Goal: Transaction & Acquisition: Purchase product/service

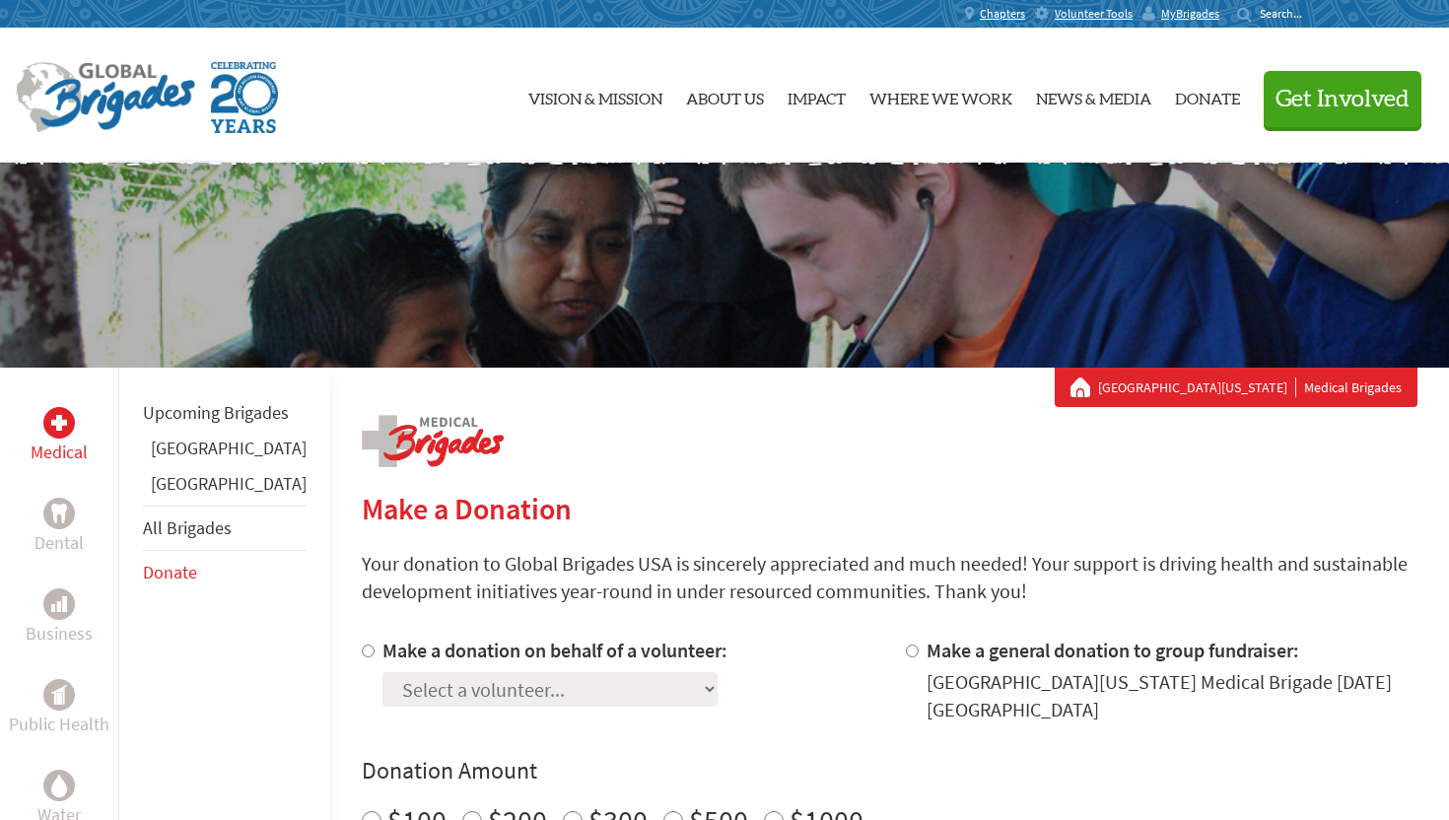
click at [188, 459] on link "[GEOGRAPHIC_DATA]" at bounding box center [229, 448] width 156 height 23
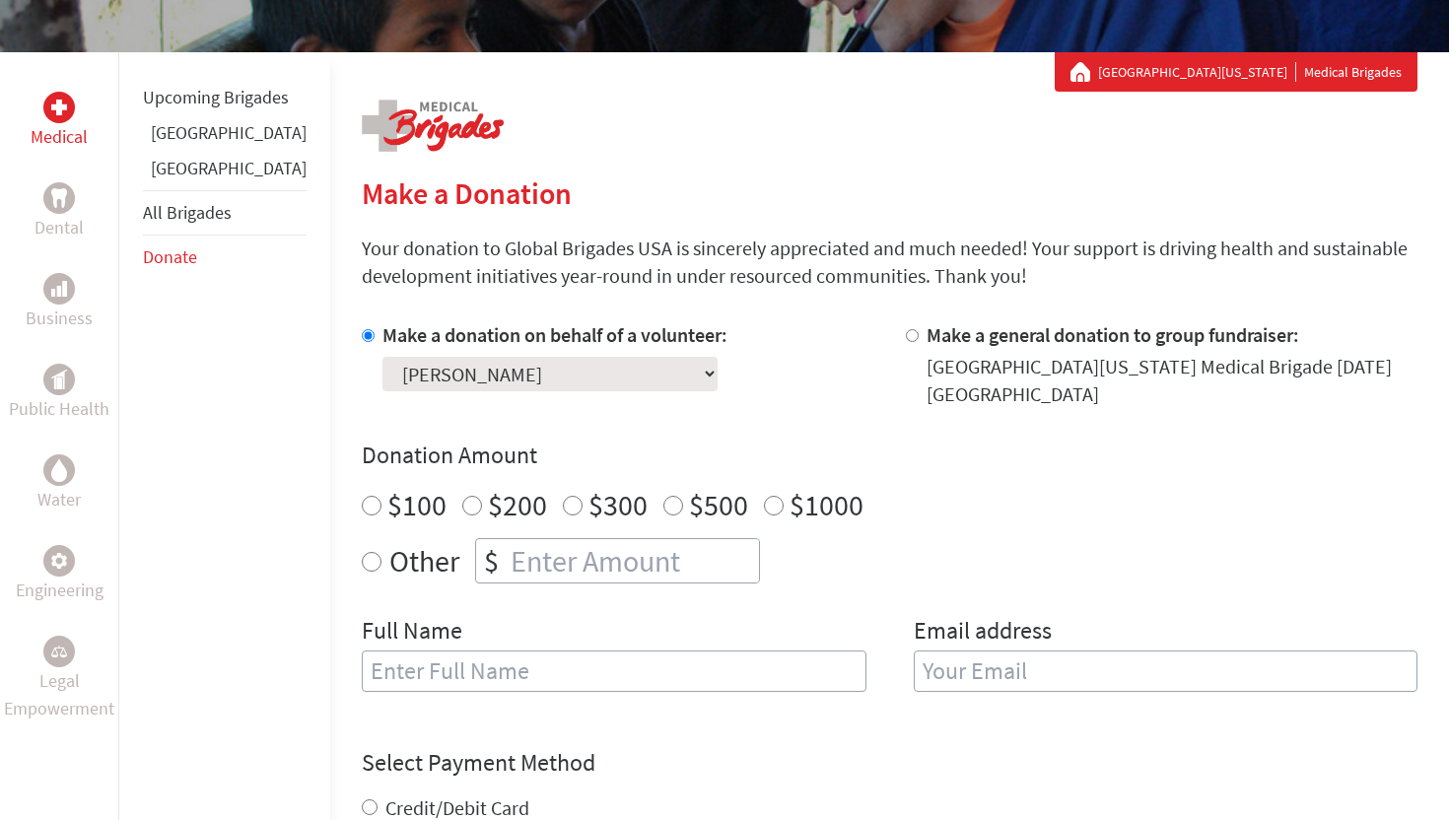
scroll to position [311, 0]
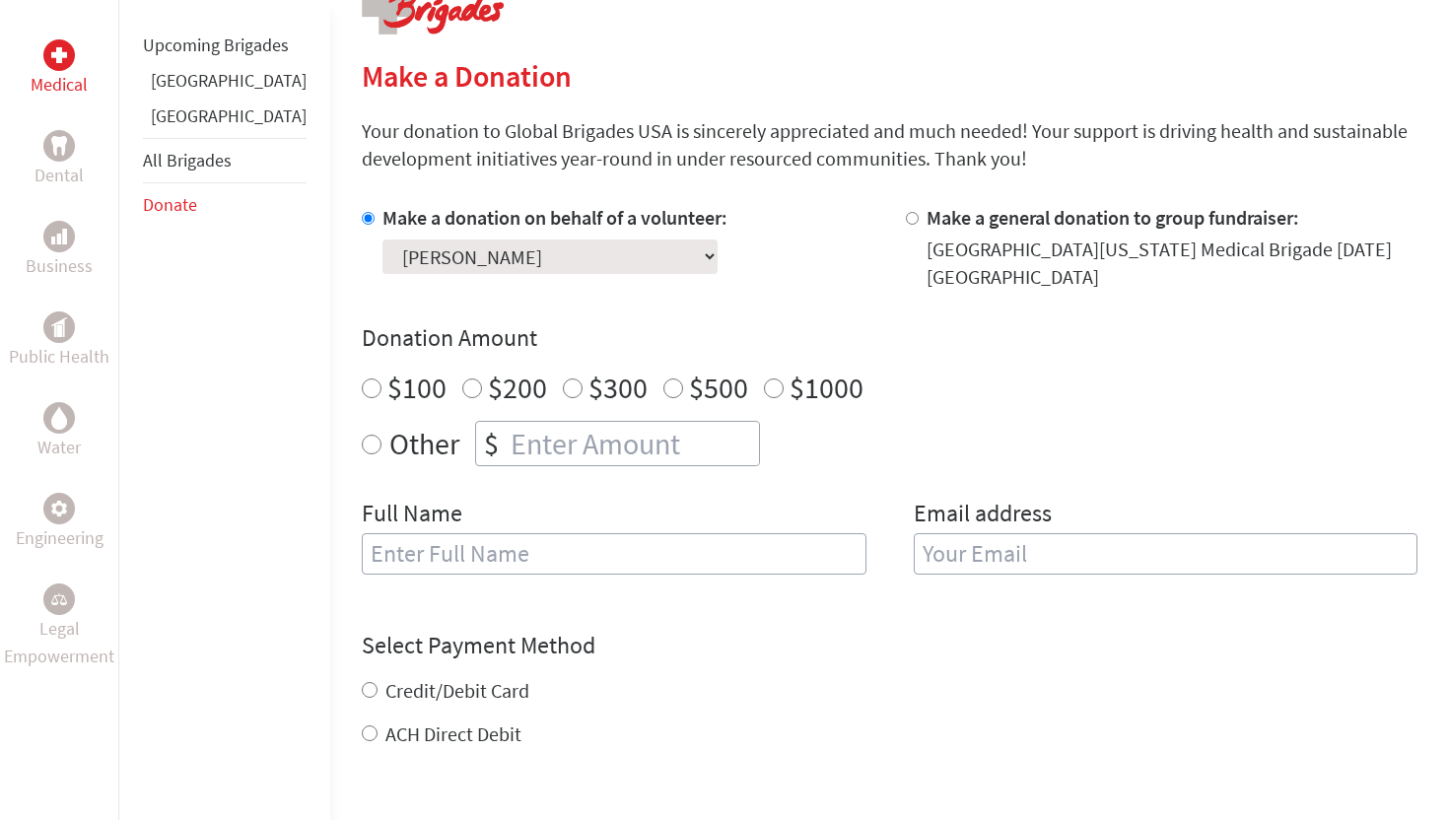
scroll to position [422, 0]
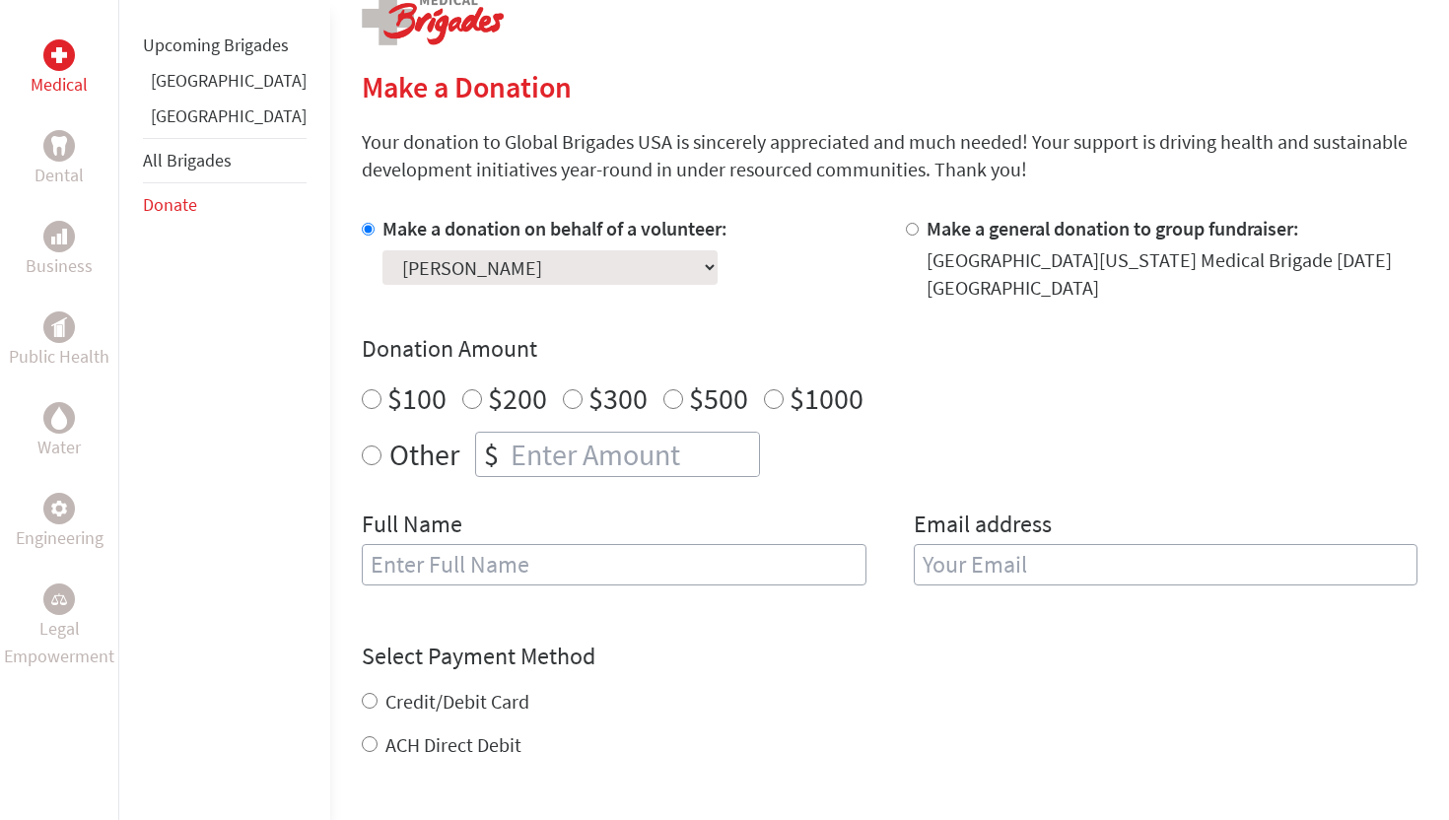
radio input "true"
click at [536, 456] on input "number" at bounding box center [633, 454] width 252 height 43
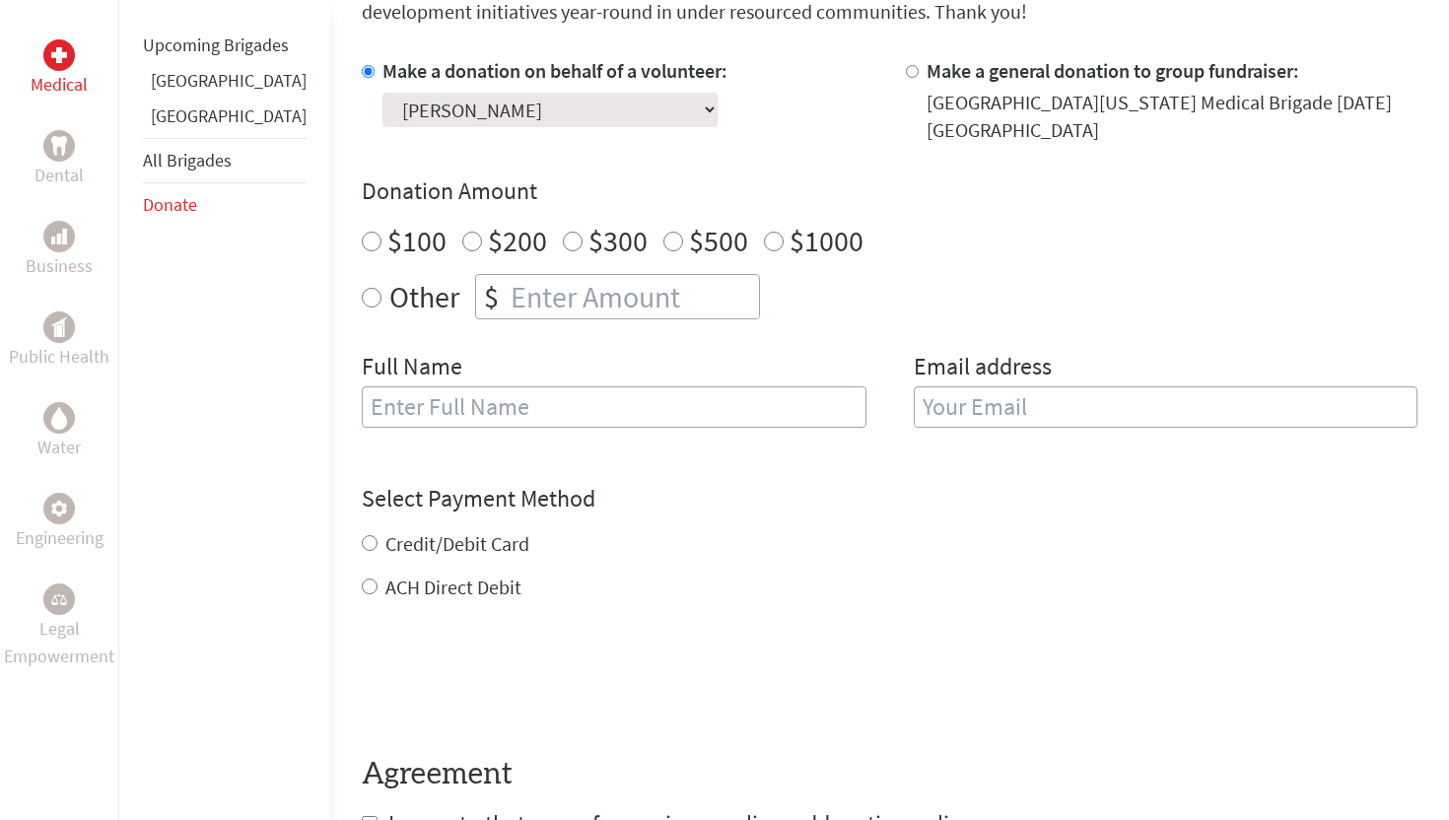
scroll to position [582, 0]
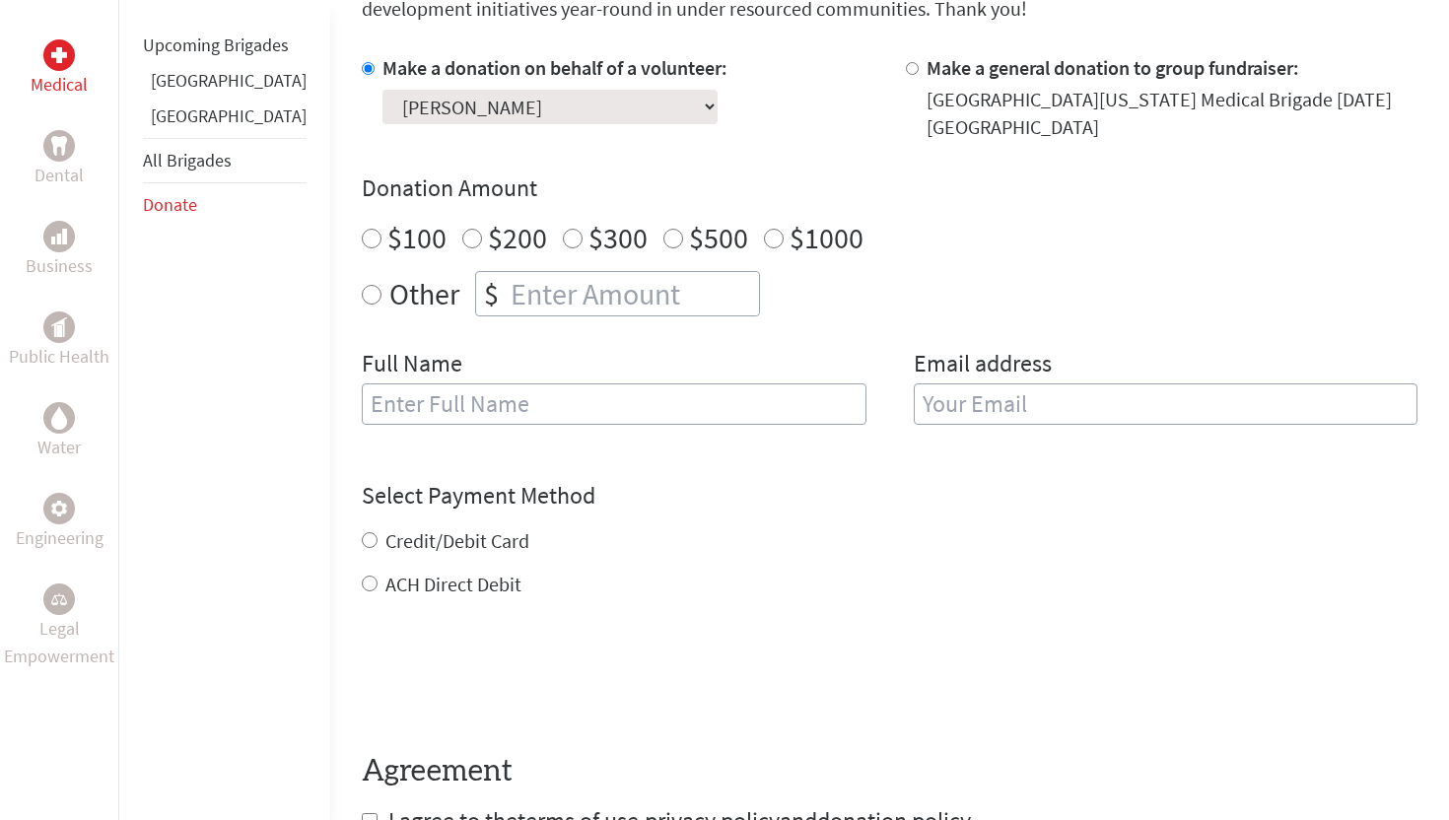
radio input "true"
click at [514, 304] on input "number" at bounding box center [633, 293] width 252 height 43
type input "1950"
click at [466, 404] on input "text" at bounding box center [614, 403] width 505 height 41
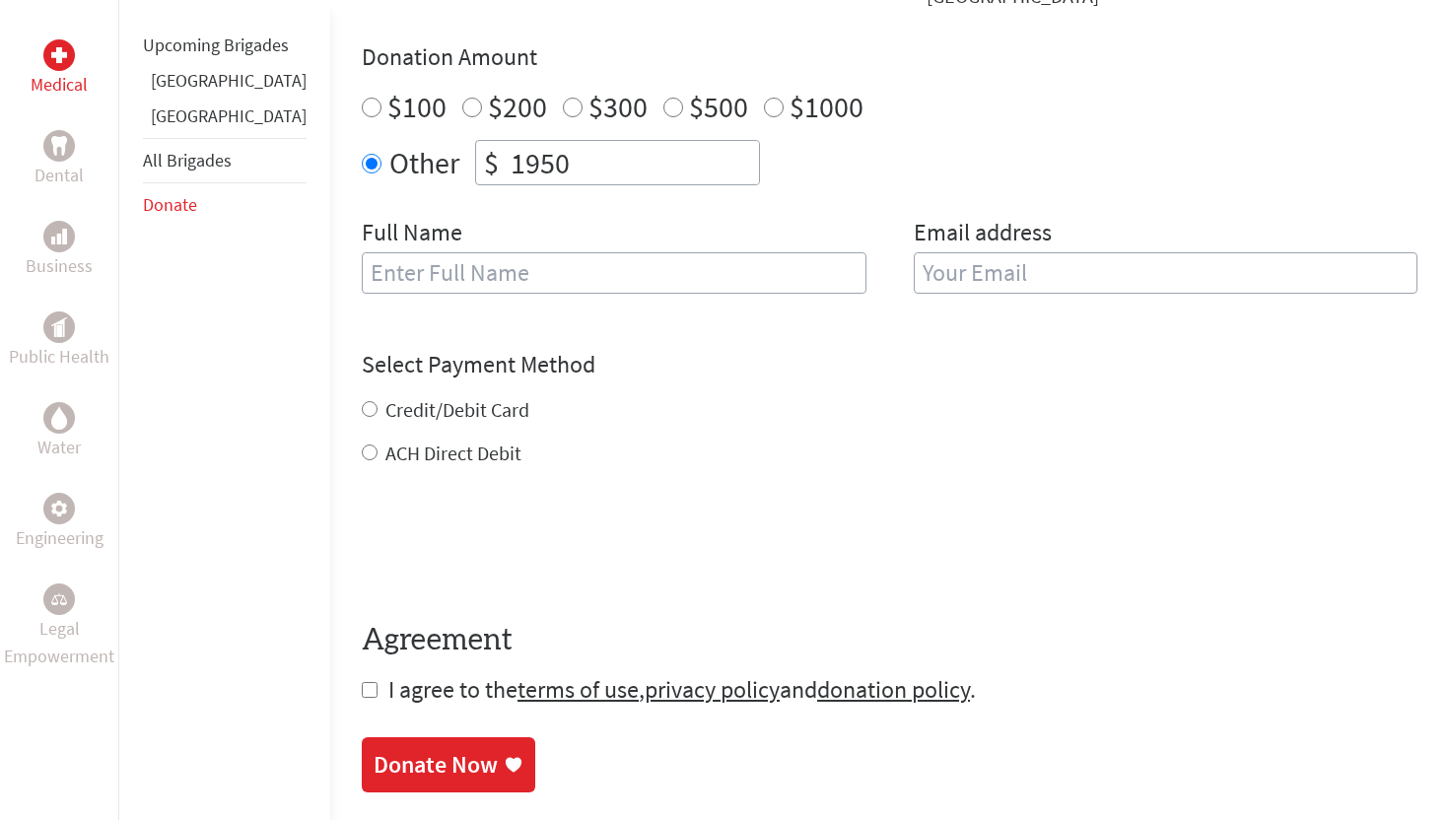
scroll to position [717, 0]
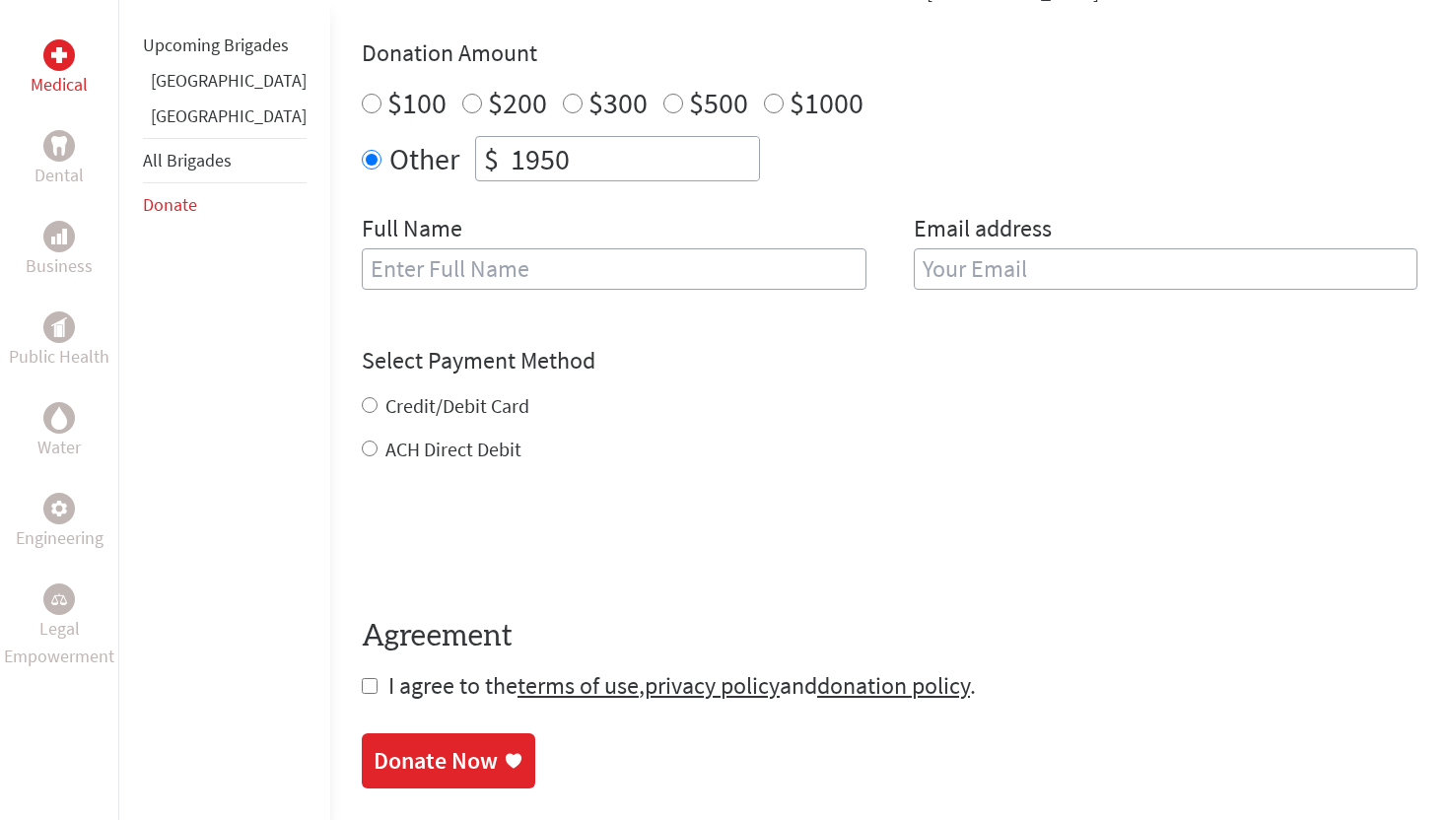
type input "F"
type input "Ariane Faith Ahadji"
click at [916, 282] on input "email" at bounding box center [1166, 268] width 505 height 41
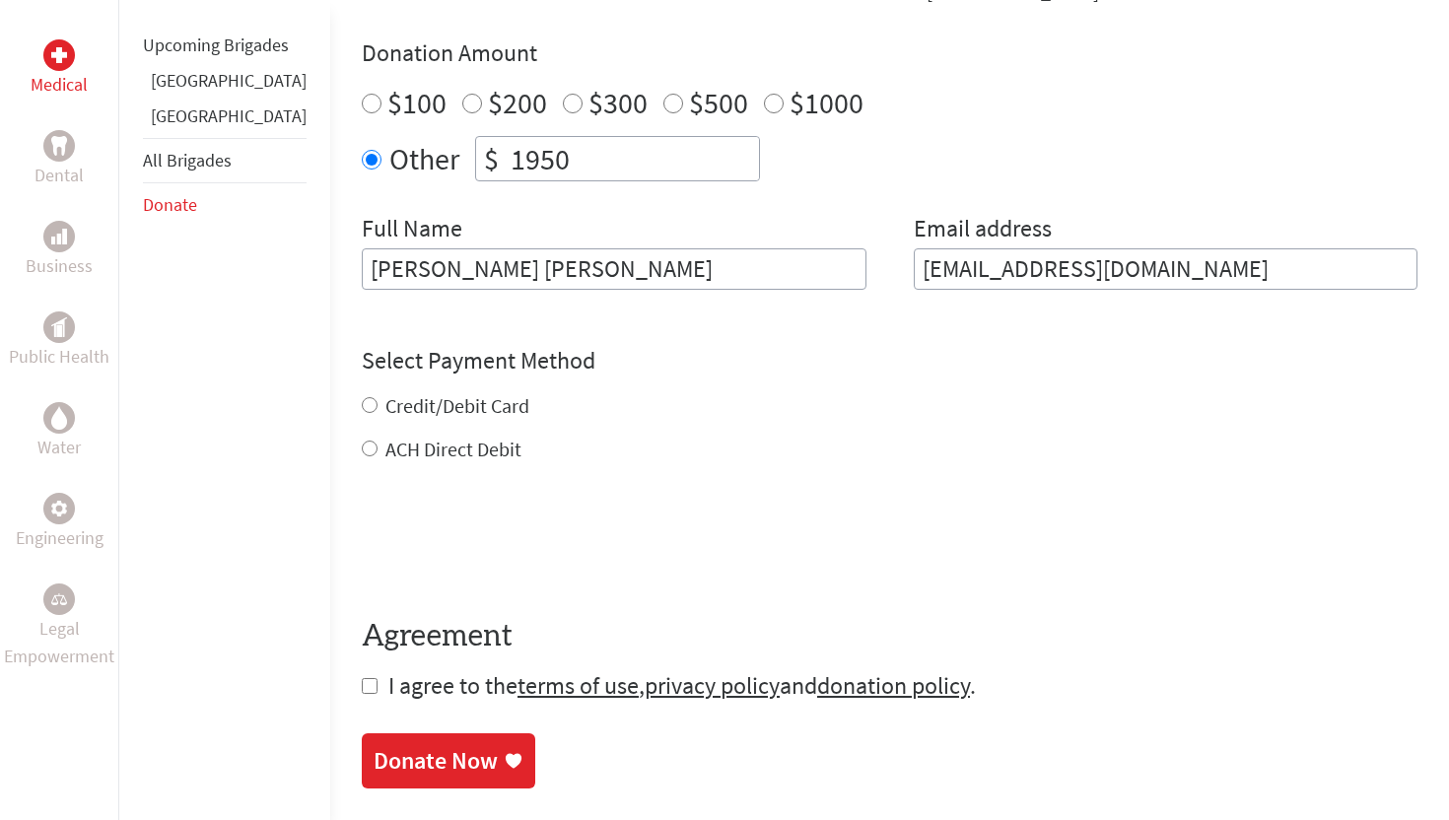
type input "faithahadji@yahoo.com"
click at [418, 416] on div "Credit/Debit Card ACH Direct Debit" at bounding box center [889, 427] width 1055 height 71
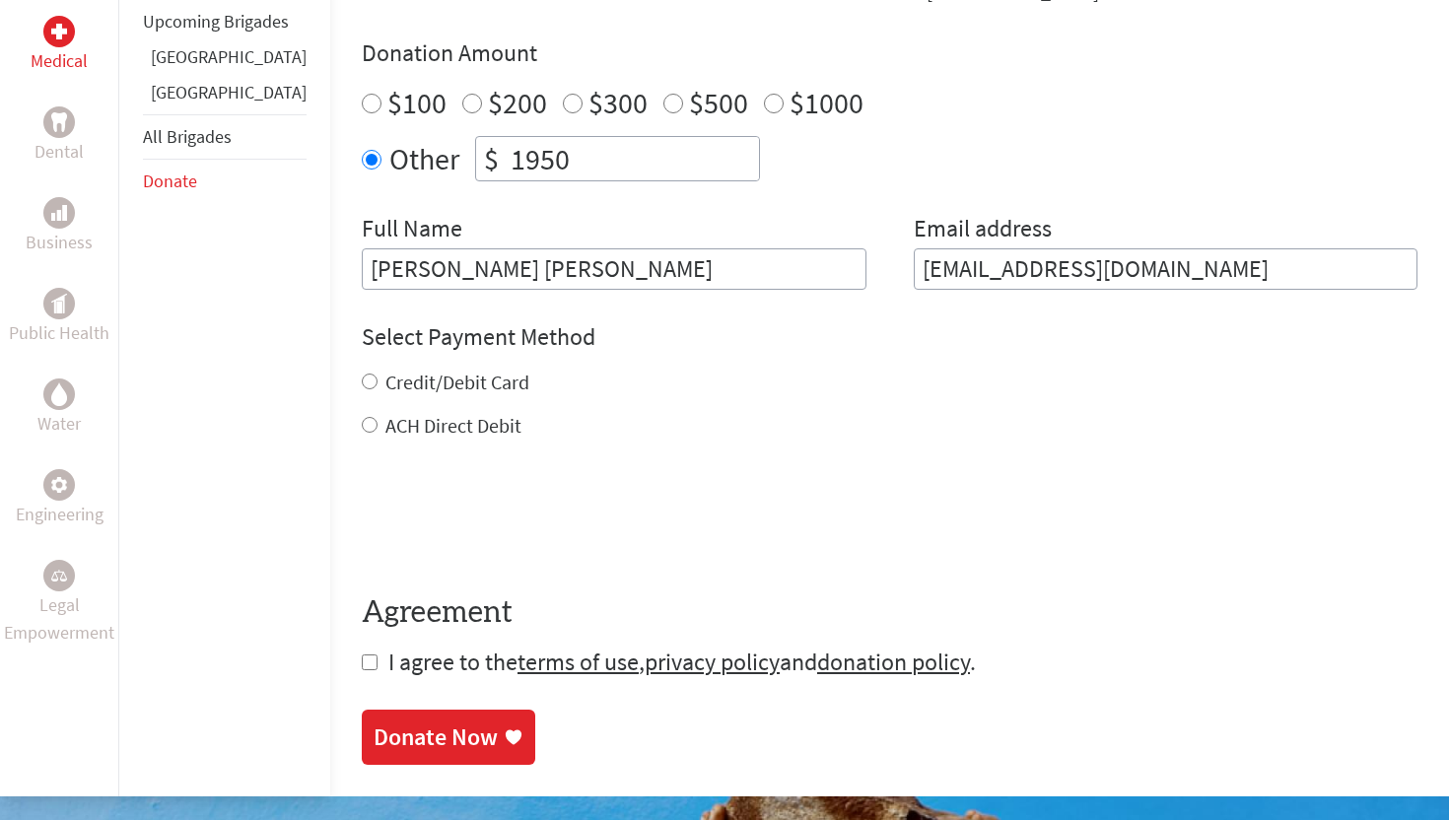
click at [386, 385] on label "Credit/Debit Card" at bounding box center [457, 382] width 144 height 25
click at [377, 385] on input "Credit/Debit Card" at bounding box center [370, 381] width 16 height 16
radio input "true"
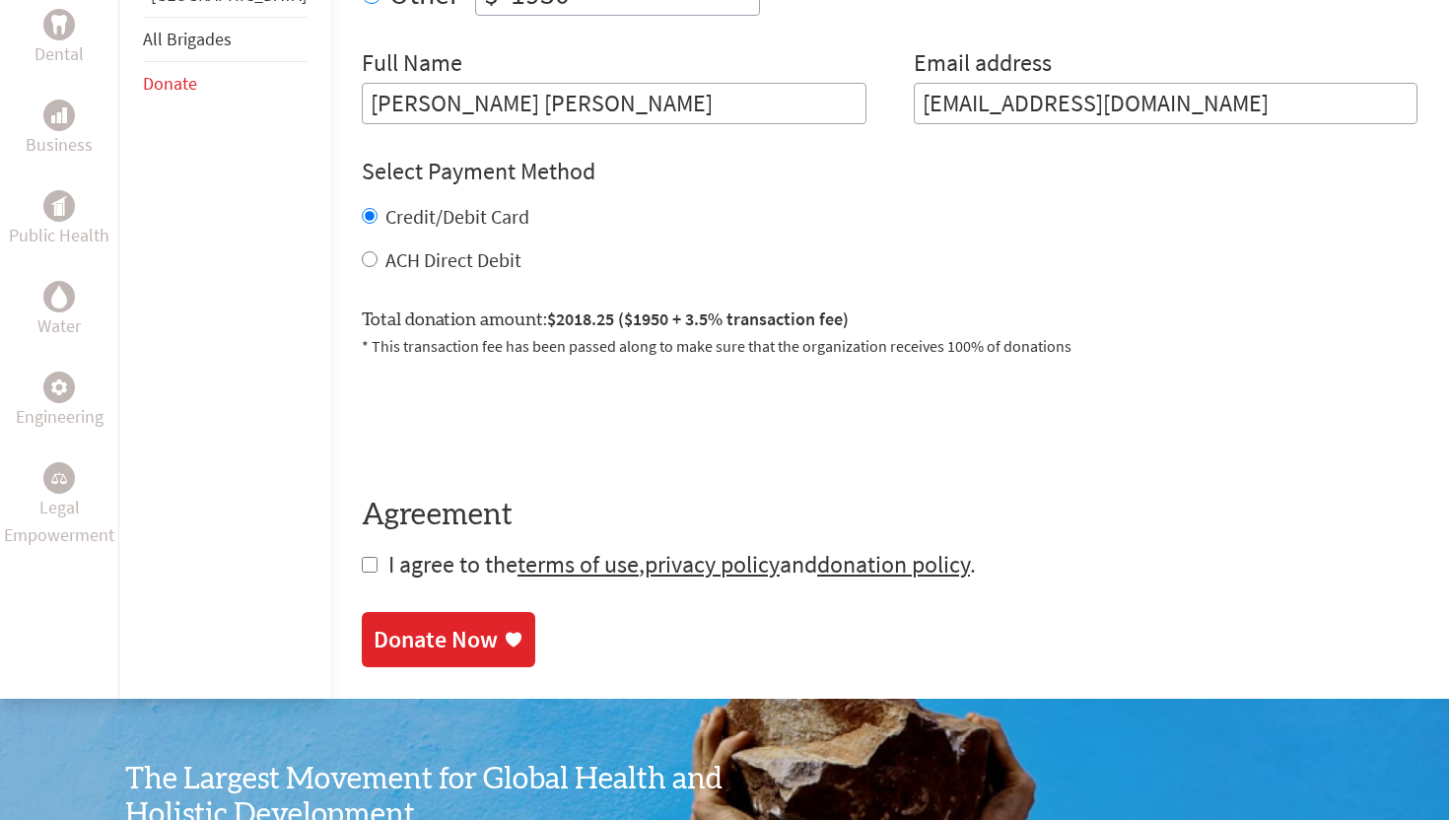
scroll to position [886, 0]
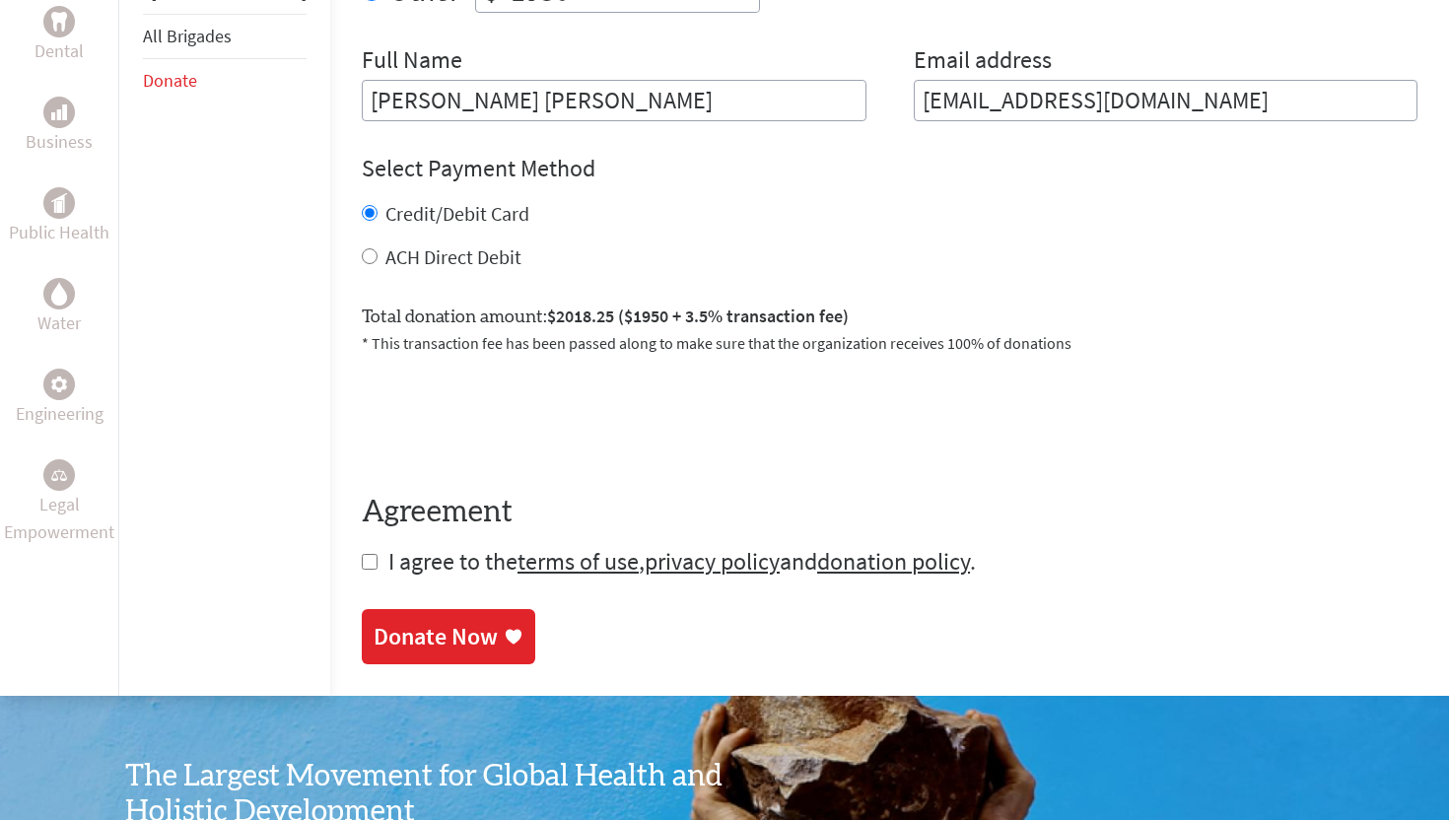
click at [362, 557] on input "checkbox" at bounding box center [370, 562] width 16 height 16
checkbox input "true"
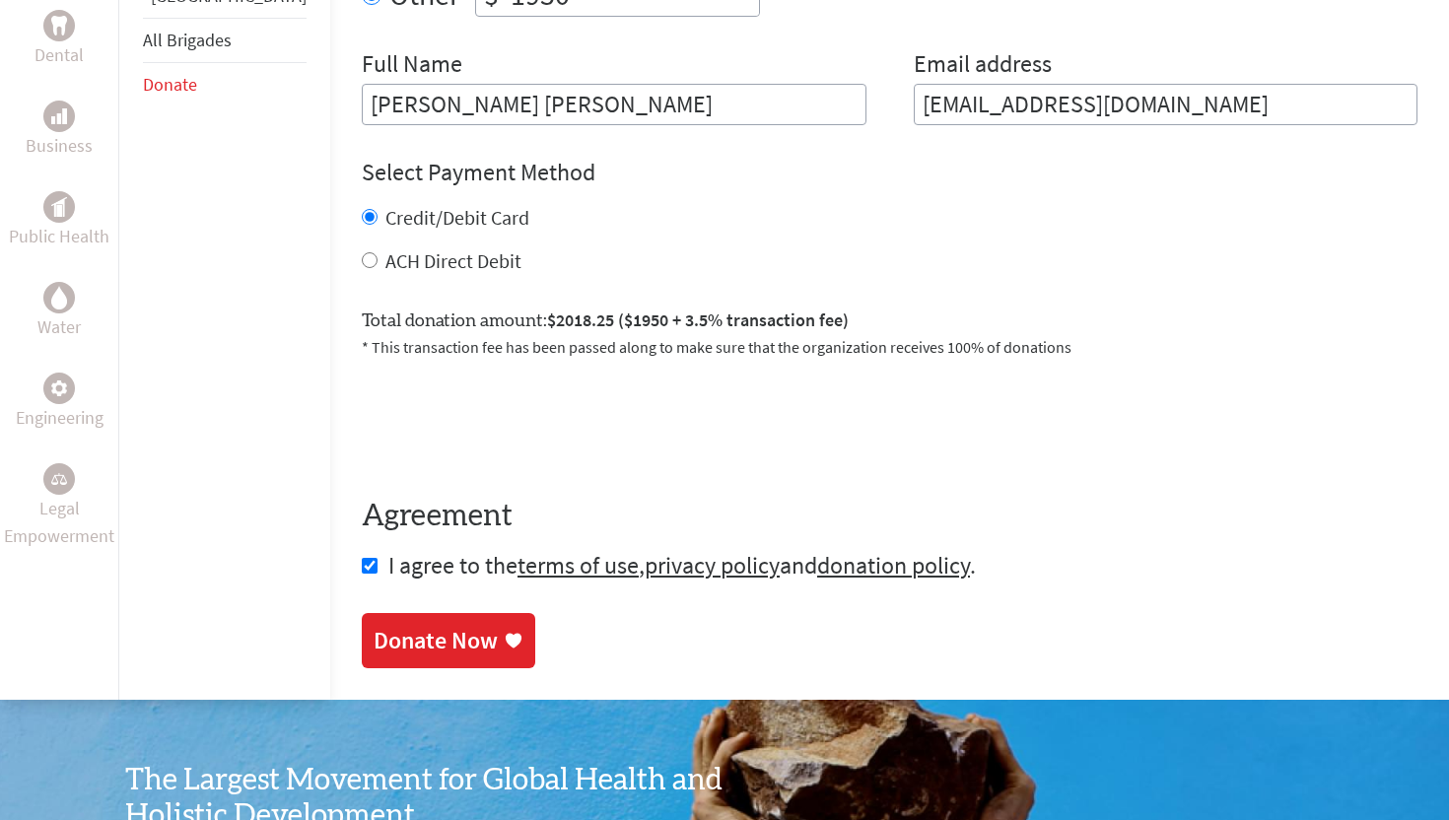
scroll to position [887, 0]
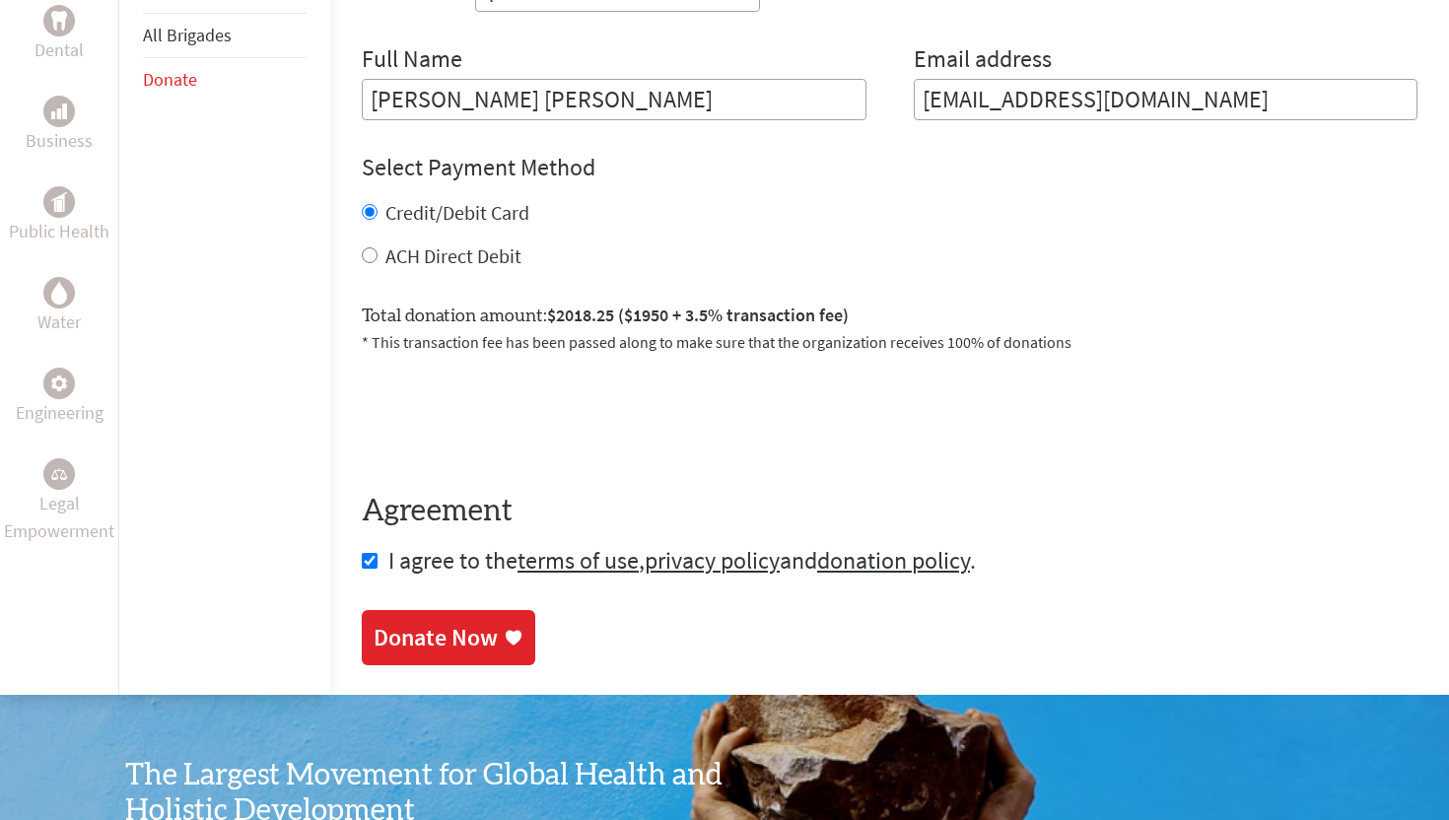
click at [383, 633] on div "Donate Now" at bounding box center [435, 638] width 124 height 32
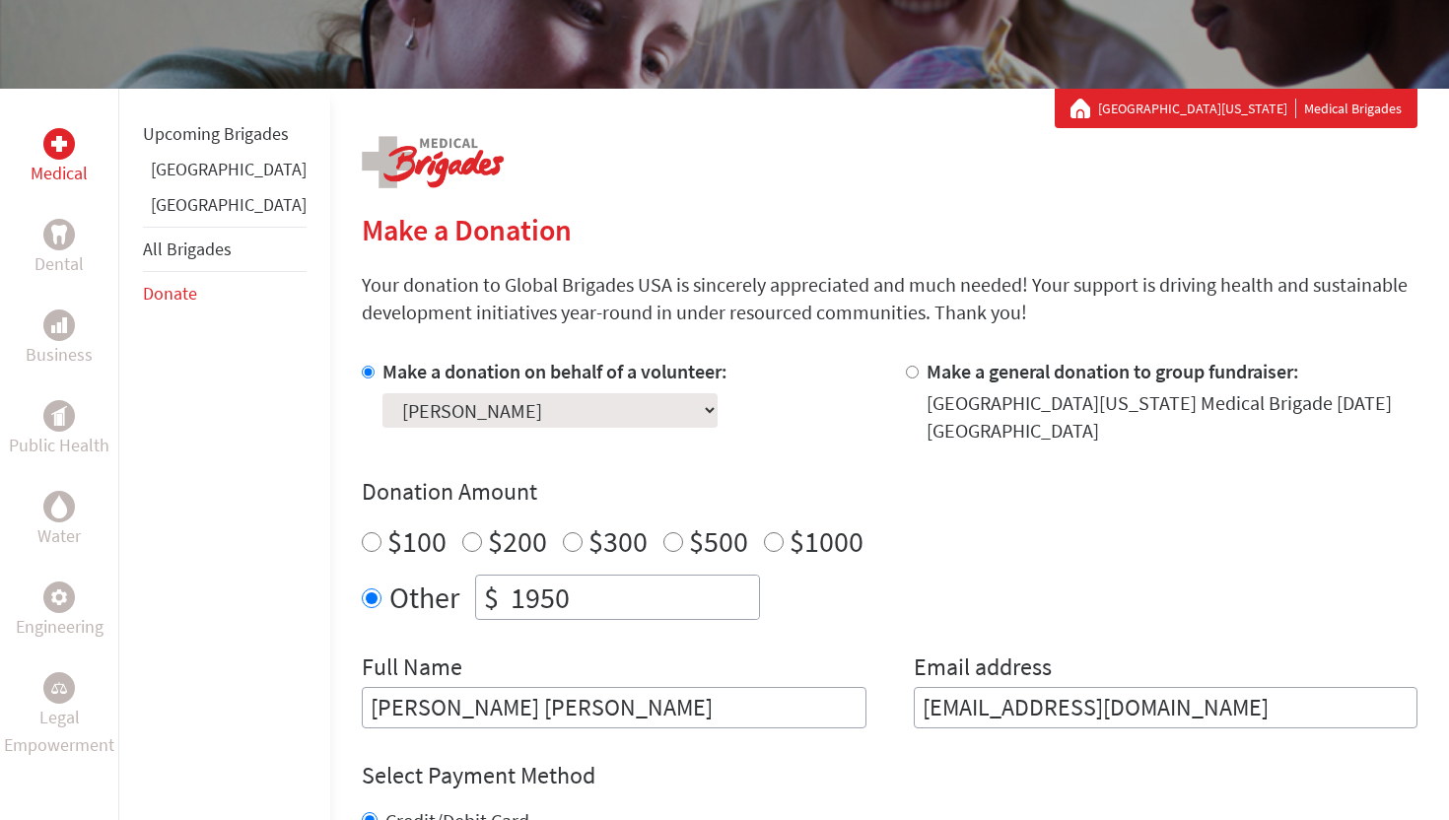
scroll to position [624, 0]
